Goal: Find specific page/section: Find specific page/section

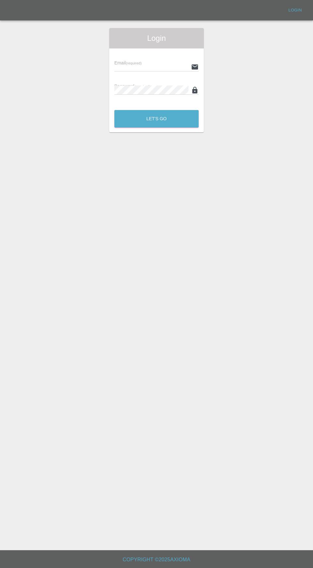
click at [152, 67] on input "text" at bounding box center [151, 66] width 74 height 9
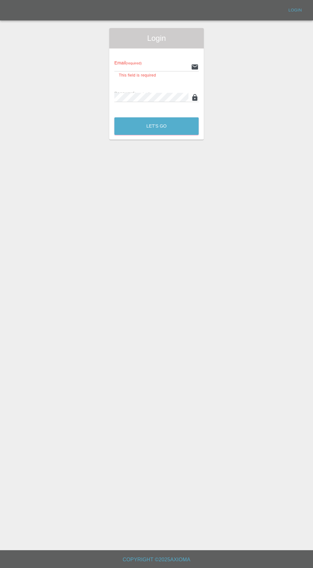
type input "info@darkknightbodyworks.co.uk"
click at [114, 117] on button "Let's Go" at bounding box center [156, 126] width 84 height 18
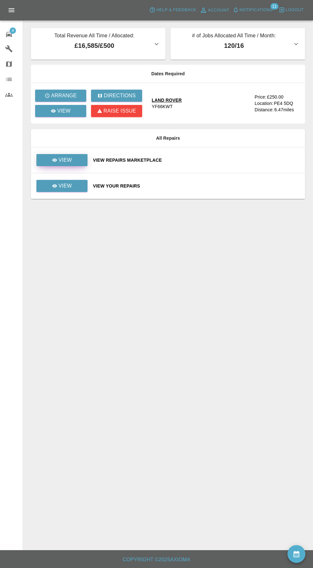
click at [70, 158] on p "View" at bounding box center [64, 160] width 13 height 8
